Goal: Task Accomplishment & Management: Use online tool/utility

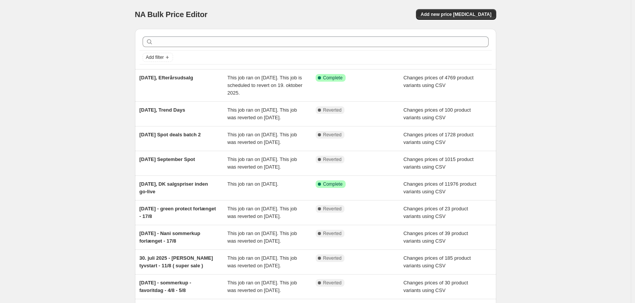
click at [59, 176] on div "NA Bulk Price Editor. This page is ready NA Bulk Price Editor Add new price [ME…" at bounding box center [315, 199] width 631 height 399
click at [452, 16] on span "Add new price [MEDICAL_DATA]" at bounding box center [456, 14] width 71 height 6
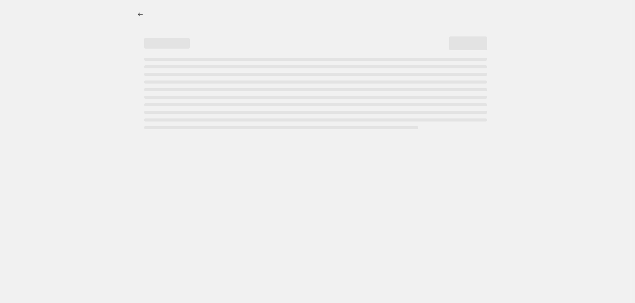
select select "percentage"
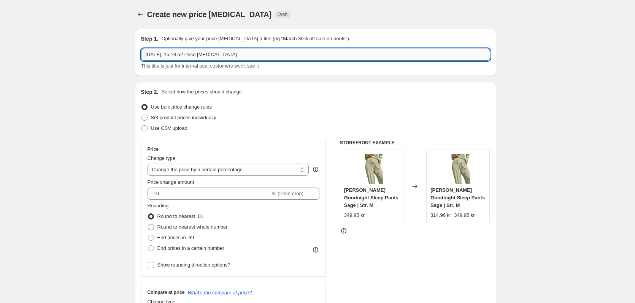
drag, startPoint x: 179, startPoint y: 55, endPoint x: 380, endPoint y: 60, distance: 201.2
click at [380, 60] on input "29. sep. 2025, 15.18.52 Price change job" at bounding box center [315, 55] width 349 height 12
type input "29. sep. 2025, Favoritdag"
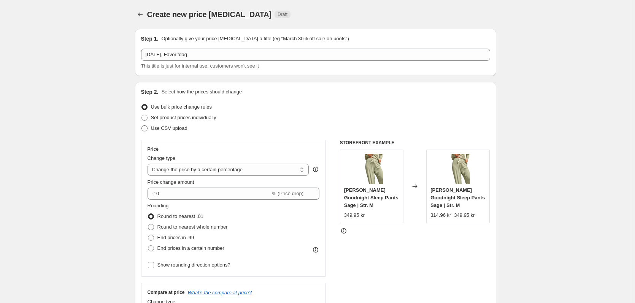
click at [182, 127] on span "Use CSV upload" at bounding box center [169, 128] width 36 height 6
click at [142, 126] on input "Use CSV upload" at bounding box center [141, 125] width 0 height 0
radio input "true"
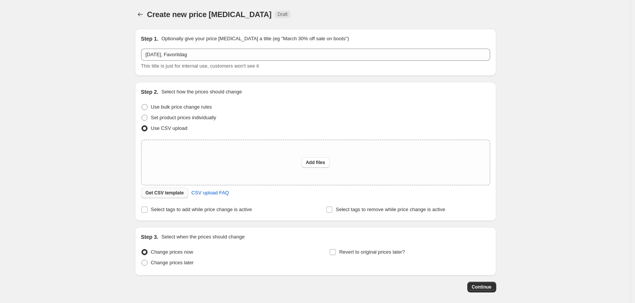
click at [165, 193] on span "Get CSV template" at bounding box center [165, 193] width 38 height 6
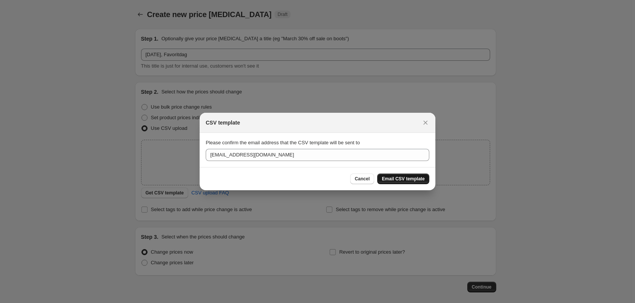
click at [409, 176] on span "Email CSV template" at bounding box center [403, 179] width 43 height 6
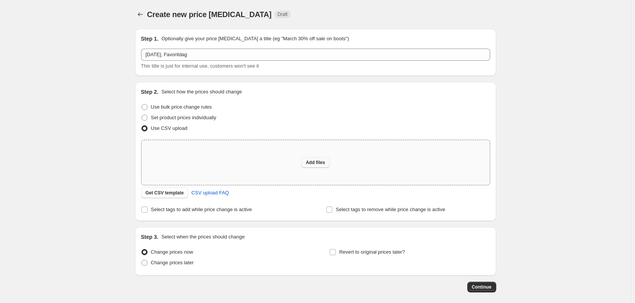
click at [316, 163] on span "Add files" at bounding box center [315, 163] width 19 height 6
type input "C:\fakepath\Favoritdag dk.csv"
click at [8, 183] on div "Create new price change job. This page is ready Create new price change job Dra…" at bounding box center [315, 169] width 631 height 339
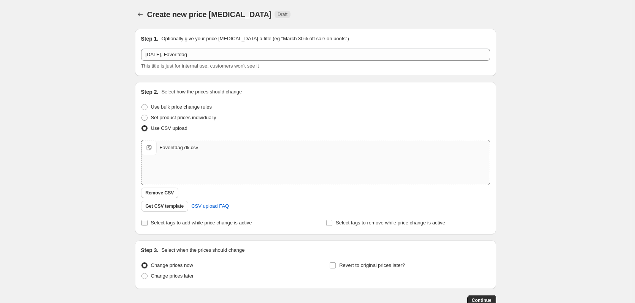
click at [190, 225] on span "Select tags to add while price change is active" at bounding box center [201, 223] width 101 height 6
click at [148, 225] on input "Select tags to add while price change is active" at bounding box center [144, 223] width 6 height 6
checkbox input "true"
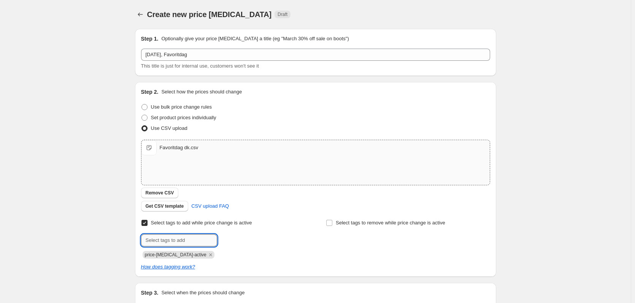
click at [181, 238] on input "text" at bounding box center [179, 241] width 76 height 12
paste input "favoritdag"
type input "favoritdag"
click at [245, 241] on span "favoritdag" at bounding box center [244, 239] width 22 height 5
click at [79, 240] on div "Create new price change job. This page is ready Create new price change job Dra…" at bounding box center [315, 197] width 631 height 395
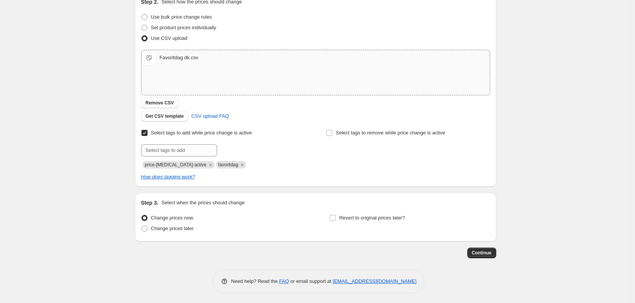
scroll to position [92, 0]
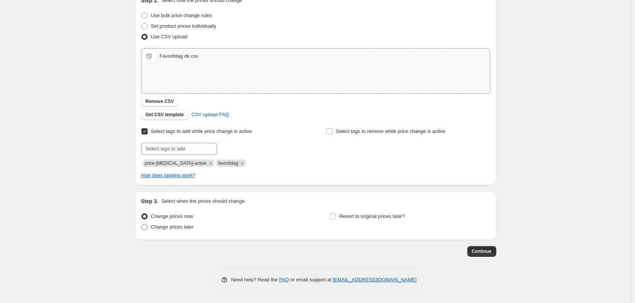
click at [171, 229] on span "Change prices later" at bounding box center [172, 227] width 43 height 6
click at [142, 225] on input "Change prices later" at bounding box center [141, 224] width 0 height 0
radio input "true"
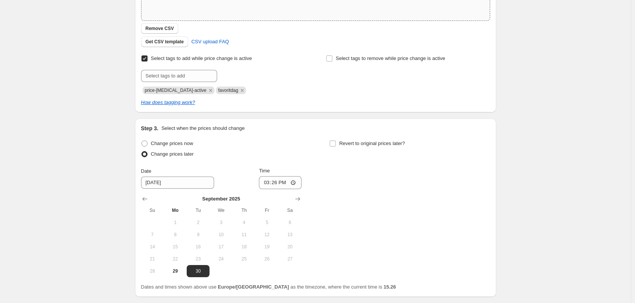
scroll to position [168, 0]
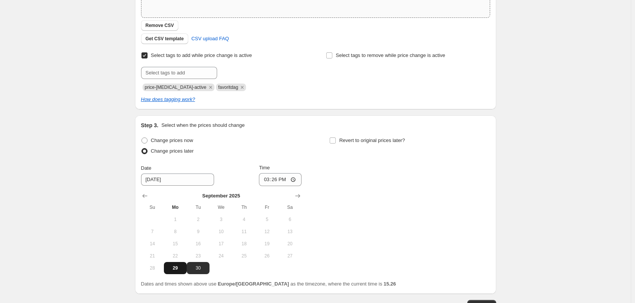
click at [179, 271] on span "29" at bounding box center [175, 268] width 17 height 6
type input "9/29/2025"
click at [280, 181] on input "15:26" at bounding box center [280, 179] width 43 height 13
type input "23:59"
click at [336, 140] on input "Revert to original prices later?" at bounding box center [333, 141] width 6 height 6
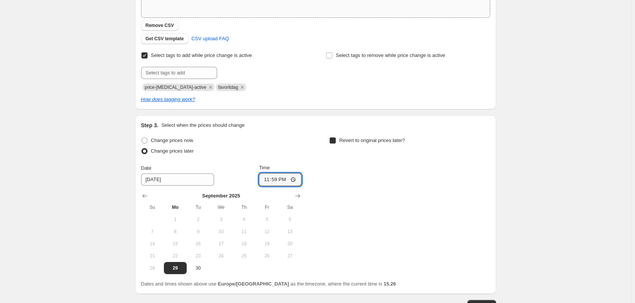
checkbox input "true"
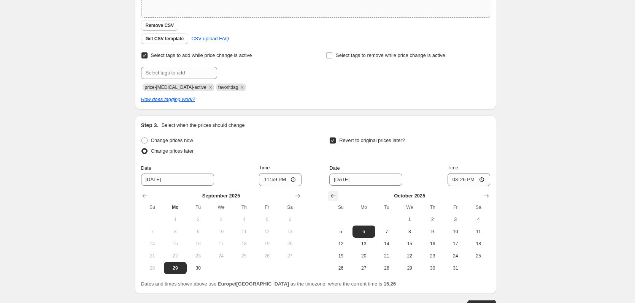
click at [337, 197] on icon "Show previous month, September 2025" at bounding box center [333, 196] width 8 height 8
click at [366, 273] on button "29" at bounding box center [363, 268] width 23 height 12
click at [390, 266] on span "30" at bounding box center [386, 268] width 17 height 6
type input "9/30/2025"
click at [466, 182] on input "15:26" at bounding box center [469, 179] width 43 height 13
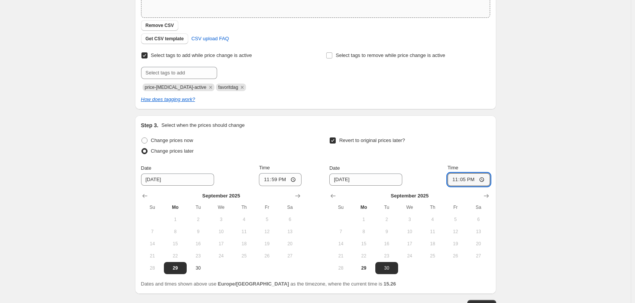
type input "23:59"
click at [201, 271] on span "30" at bounding box center [198, 268] width 17 height 6
type input "9/30/2025"
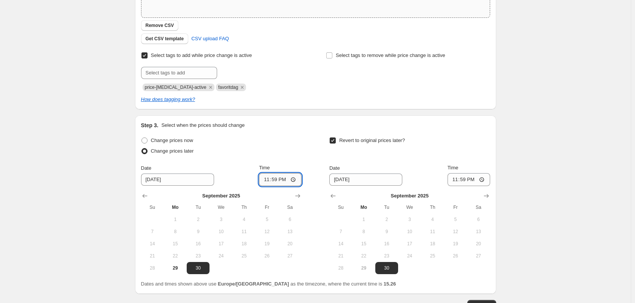
click at [275, 181] on input "23:59" at bounding box center [280, 179] width 43 height 13
type input "00:01"
click at [545, 158] on div "Create new price change job. This page is ready Create new price change job Dra…" at bounding box center [315, 94] width 631 height 525
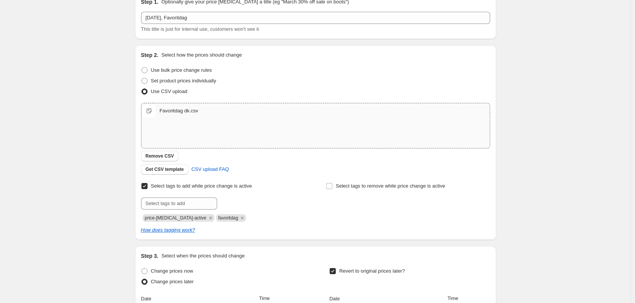
scroll to position [0, 0]
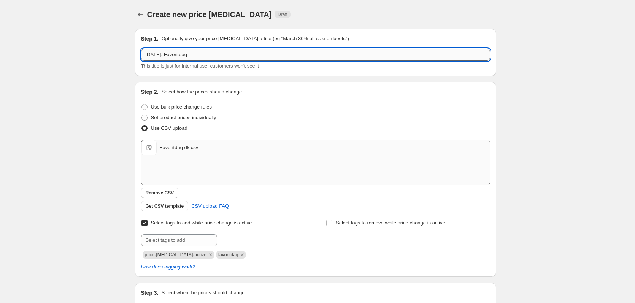
click at [230, 60] on input "29. sep. 2025, Favoritdag" at bounding box center [315, 55] width 349 height 12
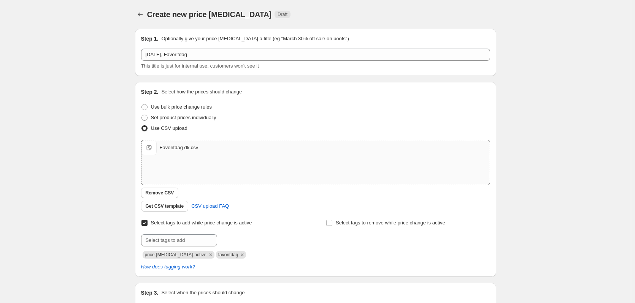
click at [43, 113] on div "Create new price change job. This page is ready Create new price change job Dra…" at bounding box center [315, 262] width 631 height 525
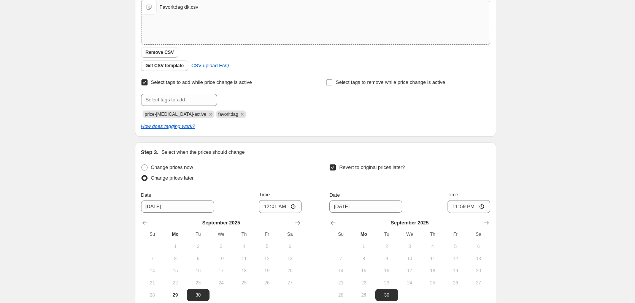
scroll to position [222, 0]
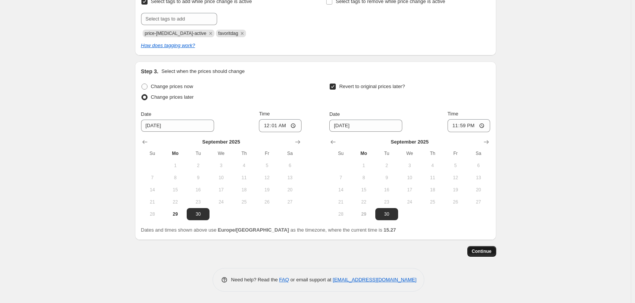
click at [489, 253] on span "Continue" at bounding box center [482, 252] width 20 height 6
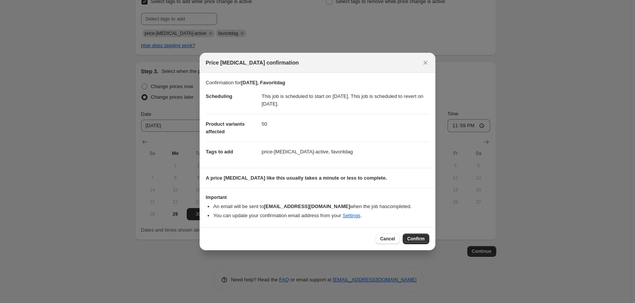
drag, startPoint x: 418, startPoint y: 240, endPoint x: 408, endPoint y: 238, distance: 10.3
click at [417, 239] on span "Confirm" at bounding box center [415, 239] width 17 height 6
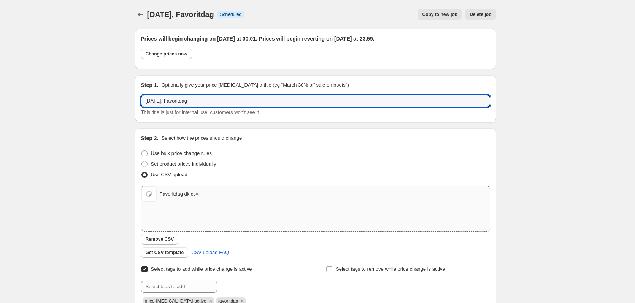
drag, startPoint x: 139, startPoint y: 97, endPoint x: 31, endPoint y: 90, distance: 108.6
click at [39, 91] on div "29. sep. 2025, Favoritdag. This page is ready 29. sep. 2025, Favoritdag Info Sc…" at bounding box center [315, 285] width 631 height 571
